Goal: Navigation & Orientation: Understand site structure

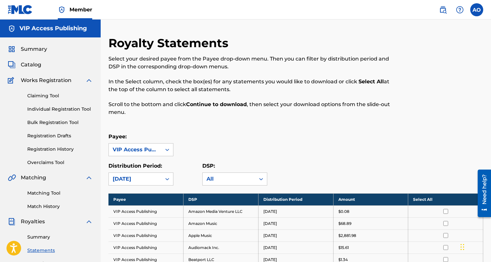
click at [49, 53] on div "Summary Catalog Works Registration Claiming Tool Individual Registration Tool B…" at bounding box center [50, 204] width 101 height 334
click at [40, 51] on span "Summary" at bounding box center [34, 49] width 26 height 8
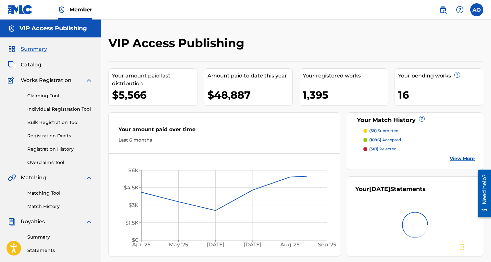
click at [30, 65] on span "Catalog" at bounding box center [31, 65] width 20 height 8
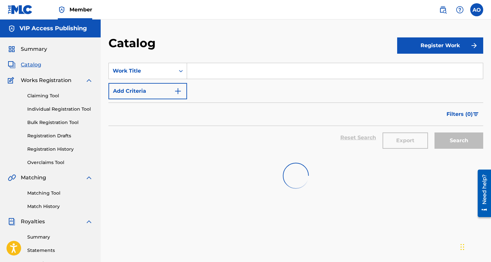
click at [52, 150] on link "Registration History" at bounding box center [60, 149] width 66 height 7
